Goal: Task Accomplishment & Management: Use online tool/utility

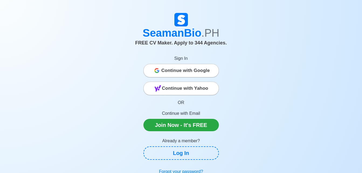
click at [204, 71] on span "Continue with Google" at bounding box center [186, 70] width 49 height 11
click at [189, 71] on span "Continue with Google" at bounding box center [186, 70] width 49 height 11
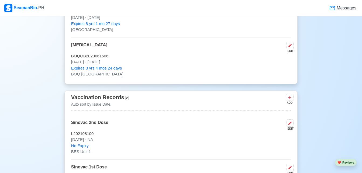
scroll to position [604, 0]
click at [291, 48] on icon at bounding box center [290, 46] width 4 height 4
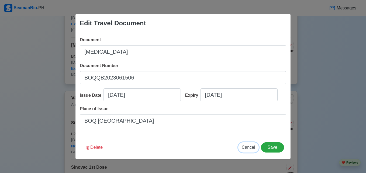
click at [248, 149] on span "Cancel" at bounding box center [248, 147] width 13 height 5
type input "10/03/2025"
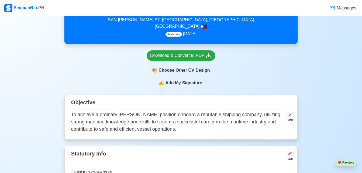
scroll to position [129, 0]
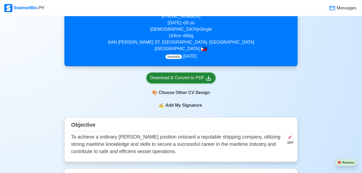
click at [187, 81] on div "Download & Convert to PDF" at bounding box center [181, 78] width 62 height 7
